Goal: Complete application form: Complete application form

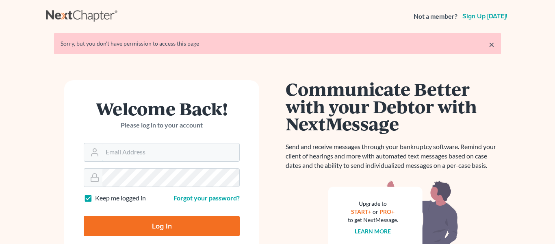
type input "huckabyparalegal@gmail.com"
click at [142, 220] on input "Log In" at bounding box center [162, 225] width 156 height 20
type input "Thinking..."
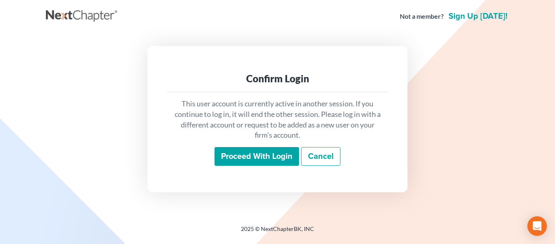
click at [249, 151] on input "Proceed with login" at bounding box center [257, 156] width 85 height 19
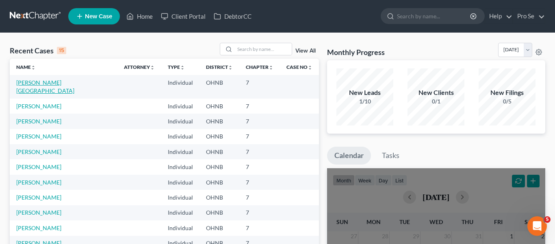
click at [50, 81] on link "Abercrombie, Jamond" at bounding box center [45, 86] width 58 height 15
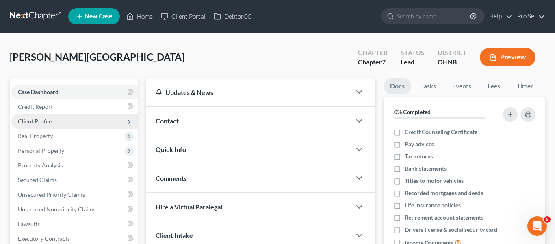
click at [42, 121] on span "Client Profile" at bounding box center [35, 120] width 34 height 7
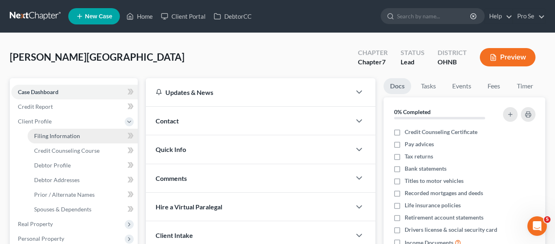
click at [71, 136] on span "Filing Information" at bounding box center [57, 135] width 46 height 7
select select "1"
select select "0"
select select "36"
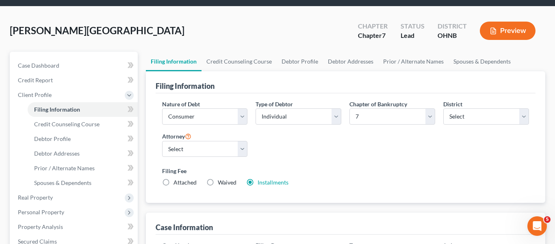
scroll to position [51, 0]
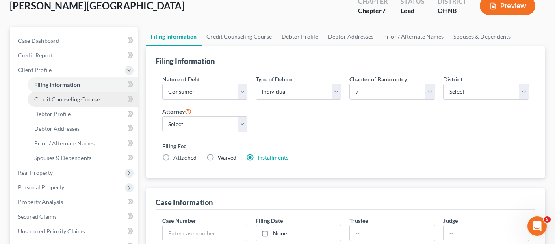
click at [62, 95] on link "Credit Counseling Course" at bounding box center [83, 99] width 110 height 15
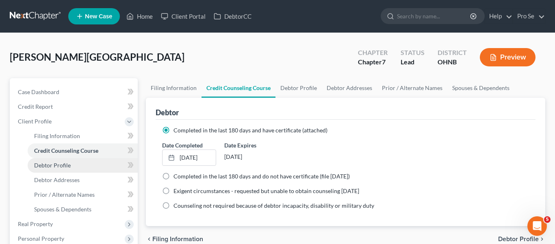
click at [57, 170] on link "Debtor Profile" at bounding box center [83, 165] width 110 height 15
select select "0"
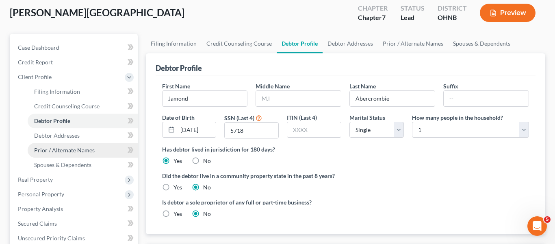
scroll to position [45, 0]
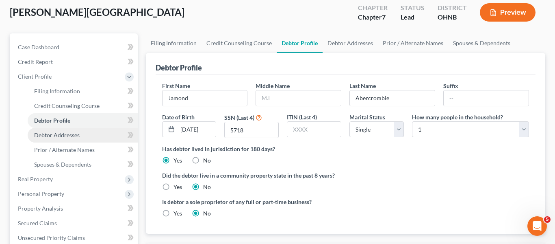
click at [71, 138] on link "Debtor Addresses" at bounding box center [83, 135] width 110 height 15
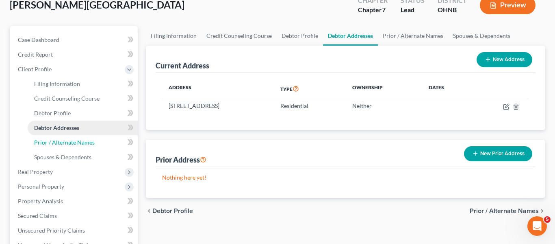
click at [71, 139] on span "Prior / Alternate Names" at bounding box center [64, 142] width 61 height 7
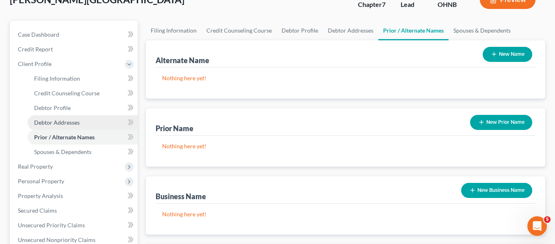
scroll to position [67, 0]
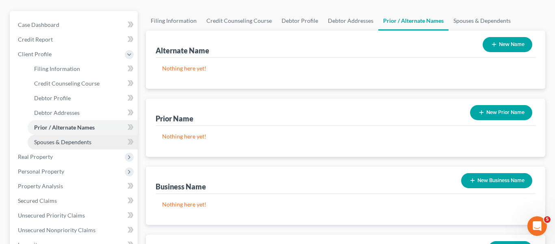
click at [66, 142] on span "Spouses & Dependents" at bounding box center [62, 141] width 57 height 7
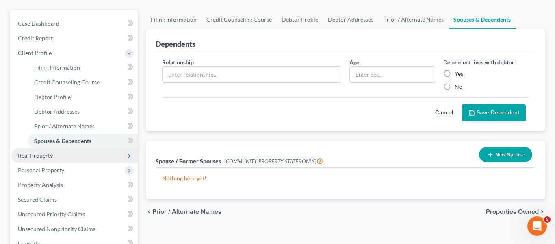
scroll to position [87, 0]
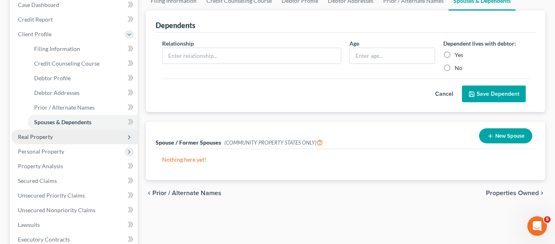
click at [65, 140] on span "Real Property" at bounding box center [74, 136] width 126 height 15
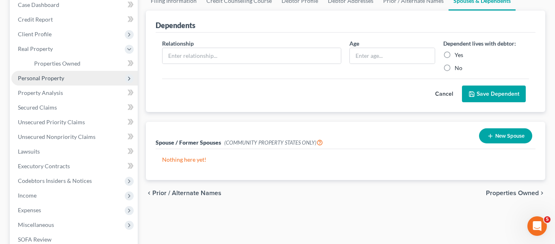
click at [48, 78] on span "Personal Property" at bounding box center [41, 77] width 46 height 7
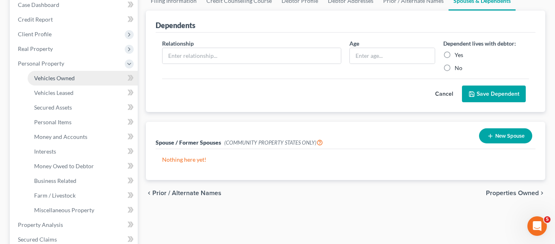
click at [65, 74] on span "Vehicles Owned" at bounding box center [54, 77] width 41 height 7
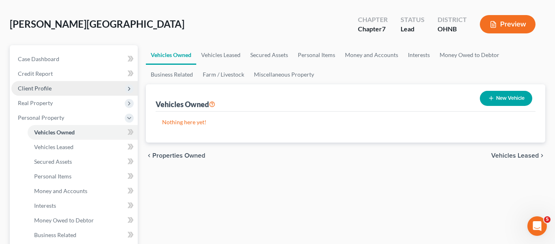
scroll to position [36, 0]
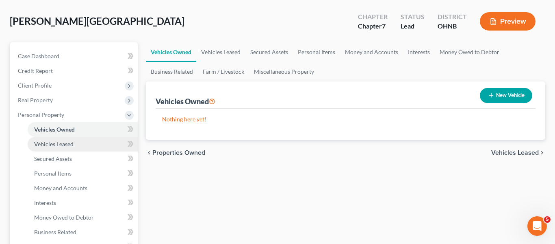
click at [63, 146] on span "Vehicles Leased" at bounding box center [53, 143] width 39 height 7
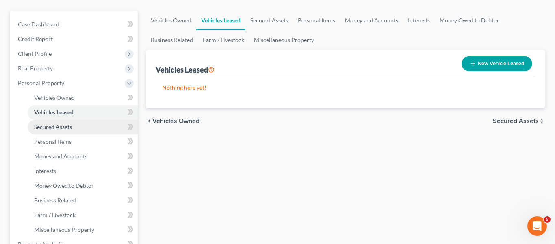
click at [67, 124] on span "Secured Assets" at bounding box center [53, 126] width 38 height 7
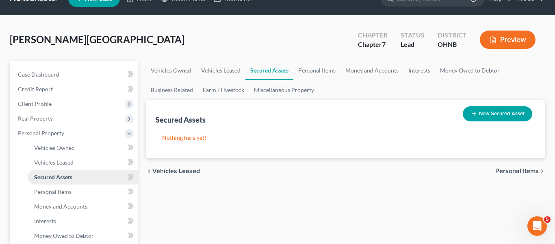
scroll to position [51, 0]
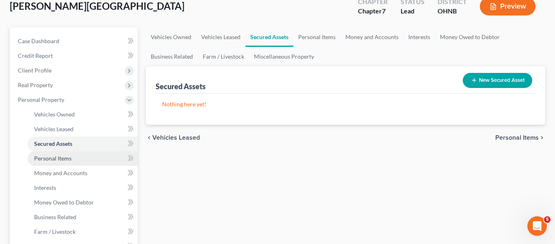
click at [59, 162] on link "Personal Items" at bounding box center [83, 158] width 110 height 15
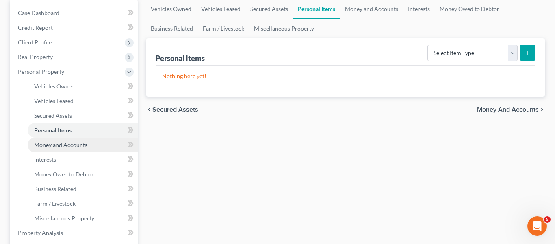
click at [69, 146] on span "Money and Accounts" at bounding box center [60, 144] width 53 height 7
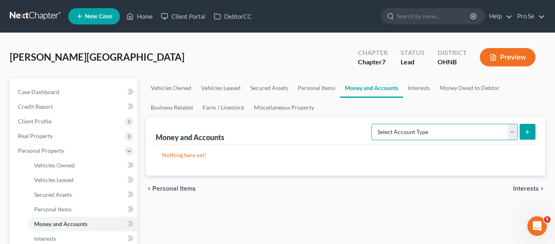
click at [511, 131] on select "Select Account Type Brokerage Cash on Hand Certificates of Deposit Checking Acc…" at bounding box center [445, 132] width 146 height 16
select select "checking"
click at [373, 124] on select "Select Account Type Brokerage Cash on Hand Certificates of Deposit Checking Acc…" at bounding box center [445, 132] width 146 height 16
click at [529, 131] on icon "submit" at bounding box center [527, 131] width 7 height 7
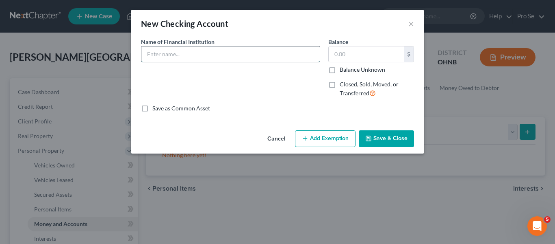
click at [240, 60] on input "text" at bounding box center [230, 53] width 178 height 15
click at [280, 89] on div "Name of Financial Institution *" at bounding box center [230, 70] width 187 height 67
click at [414, 24] on button "×" at bounding box center [412, 24] width 6 height 10
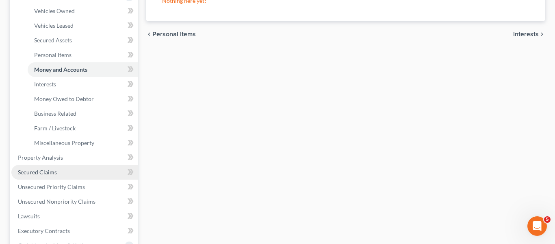
scroll to position [161, 0]
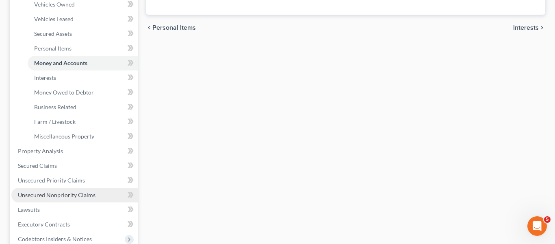
click at [69, 198] on link "Unsecured Nonpriority Claims" at bounding box center [74, 194] width 126 height 15
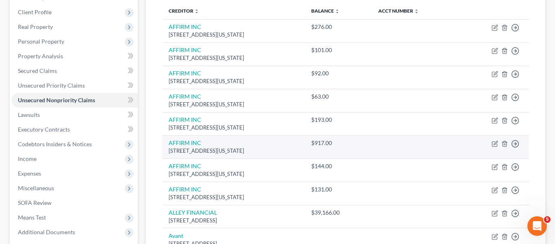
scroll to position [51, 0]
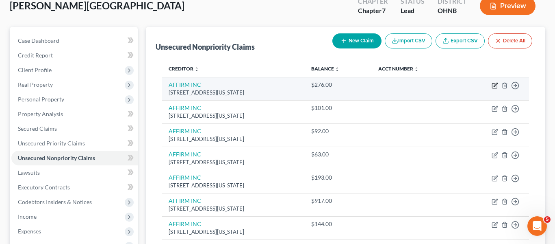
click at [496, 87] on icon "button" at bounding box center [495, 85] width 7 height 7
select select "4"
select select "0"
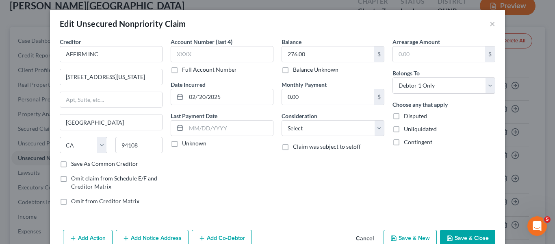
click at [71, 165] on label "Save As Common Creditor" at bounding box center [104, 163] width 67 height 8
click at [74, 165] on input "Save As Common Creditor" at bounding box center [76, 161] width 5 height 5
click at [482, 234] on button "Save & Close" at bounding box center [467, 237] width 55 height 17
checkbox input "false"
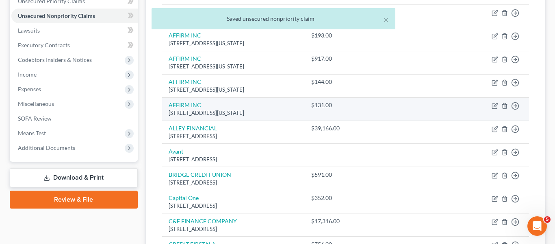
scroll to position [215, 0]
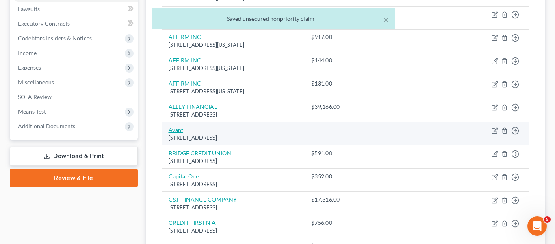
click at [181, 128] on link "Avant" at bounding box center [176, 129] width 15 height 7
select select "14"
select select "0"
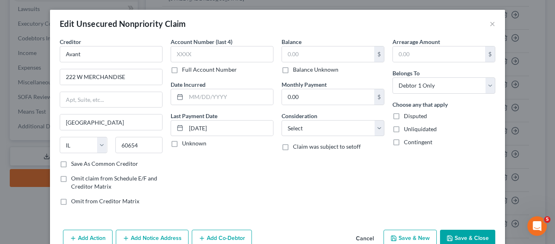
click at [71, 163] on label "Save As Common Creditor" at bounding box center [104, 163] width 67 height 8
click at [74, 163] on input "Save As Common Creditor" at bounding box center [76, 161] width 5 height 5
click at [468, 235] on button "Save & Close" at bounding box center [467, 237] width 55 height 17
checkbox input "false"
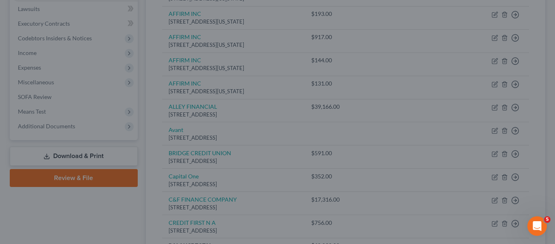
type input "0"
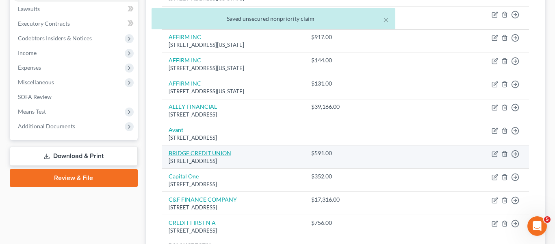
click at [191, 155] on link "BRIDGE CREDIT UNION" at bounding box center [200, 152] width 63 height 7
select select "36"
select select "0"
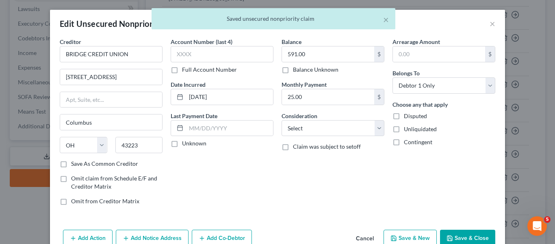
click at [71, 162] on label "Save As Common Creditor" at bounding box center [104, 163] width 67 height 8
click at [74, 162] on input "Save As Common Creditor" at bounding box center [76, 161] width 5 height 5
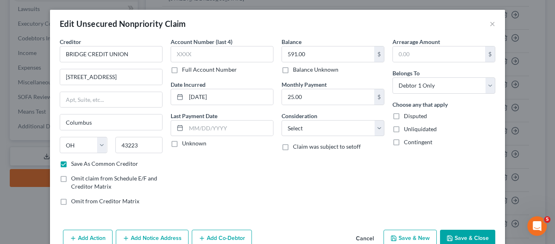
click at [481, 234] on button "Save & Close" at bounding box center [467, 237] width 55 height 17
checkbox input "false"
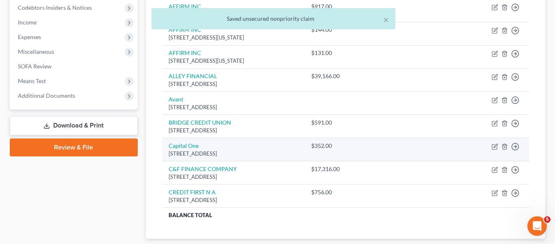
scroll to position [250, 0]
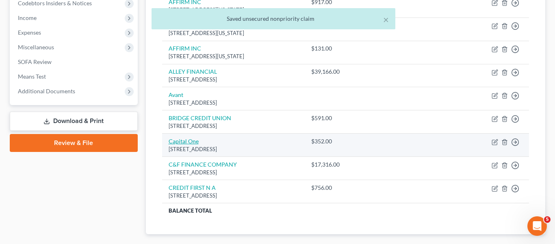
click at [190, 141] on link "Capital One" at bounding box center [184, 140] width 30 height 7
select select "46"
select select "0"
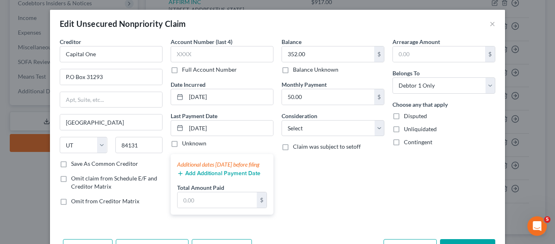
click at [71, 165] on label "Save As Common Creditor" at bounding box center [104, 163] width 67 height 8
click at [74, 165] on input "Save As Common Creditor" at bounding box center [76, 161] width 5 height 5
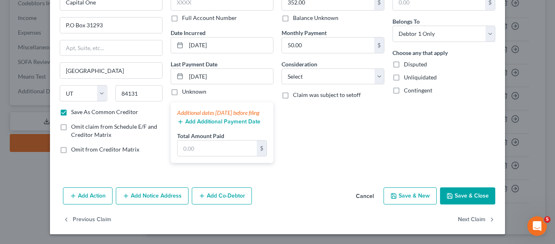
scroll to position [60, 0]
click at [465, 189] on button "Save & Close" at bounding box center [467, 195] width 55 height 17
checkbox input "false"
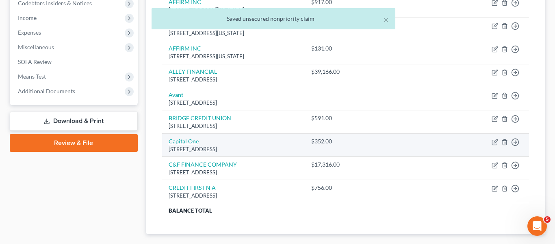
click at [182, 139] on link "Capital One" at bounding box center [184, 140] width 30 height 7
select select "46"
select select "0"
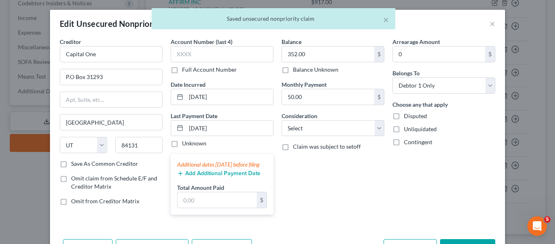
click at [71, 162] on label "Save As Common Creditor" at bounding box center [104, 163] width 67 height 8
click at [74, 162] on input "Save As Common Creditor" at bounding box center [76, 161] width 5 height 5
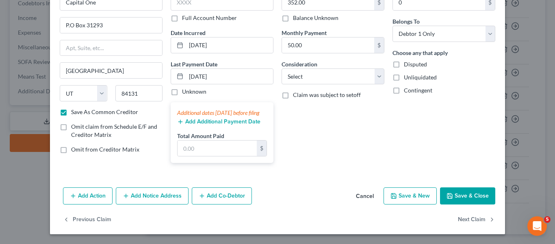
click at [465, 198] on button "Save & Close" at bounding box center [467, 195] width 55 height 17
checkbox input "false"
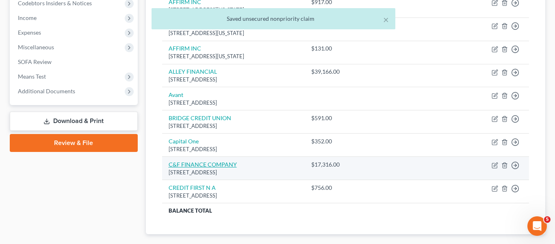
click at [189, 161] on link "C&F FINANCE COMPANY" at bounding box center [203, 164] width 68 height 7
select select "48"
select select "0"
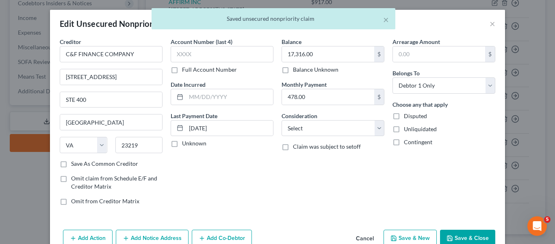
click at [71, 162] on label "Save As Common Creditor" at bounding box center [104, 163] width 67 height 8
click at [74, 162] on input "Save As Common Creditor" at bounding box center [76, 161] width 5 height 5
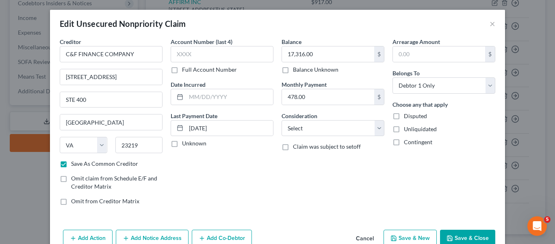
click at [472, 232] on button "Save & Close" at bounding box center [467, 237] width 55 height 17
checkbox input "false"
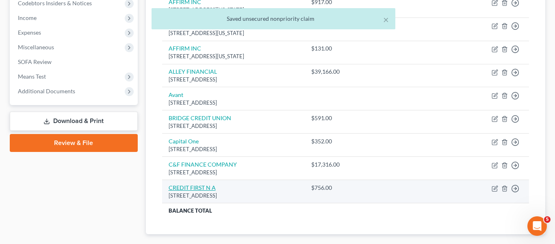
click at [187, 186] on link "CREDIT FIRST N A" at bounding box center [192, 187] width 47 height 7
select select "36"
select select "0"
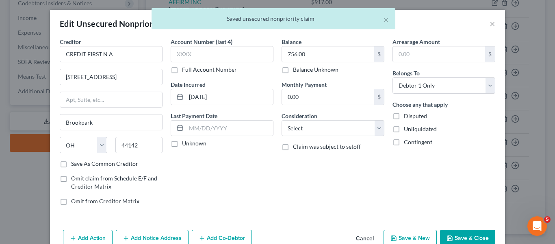
click at [71, 164] on label "Save As Common Creditor" at bounding box center [104, 163] width 67 height 8
click at [74, 164] on input "Save As Common Creditor" at bounding box center [76, 161] width 5 height 5
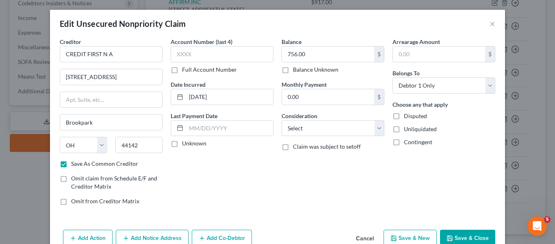
click at [475, 237] on button "Save & Close" at bounding box center [467, 237] width 55 height 17
checkbox input "false"
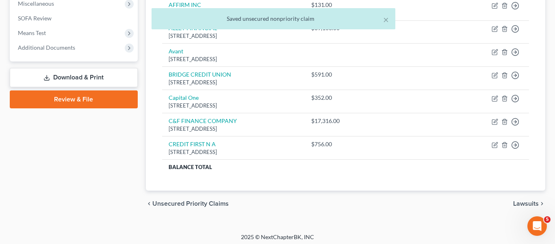
scroll to position [297, 0]
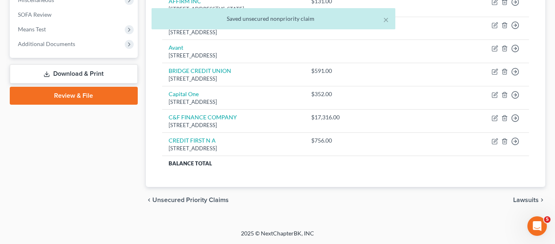
click at [520, 198] on span "Lawsuits" at bounding box center [526, 199] width 26 height 7
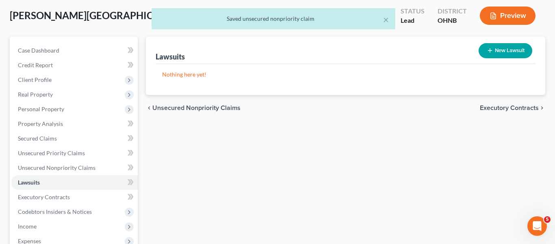
scroll to position [53, 0]
